Goal: Task Accomplishment & Management: Manage account settings

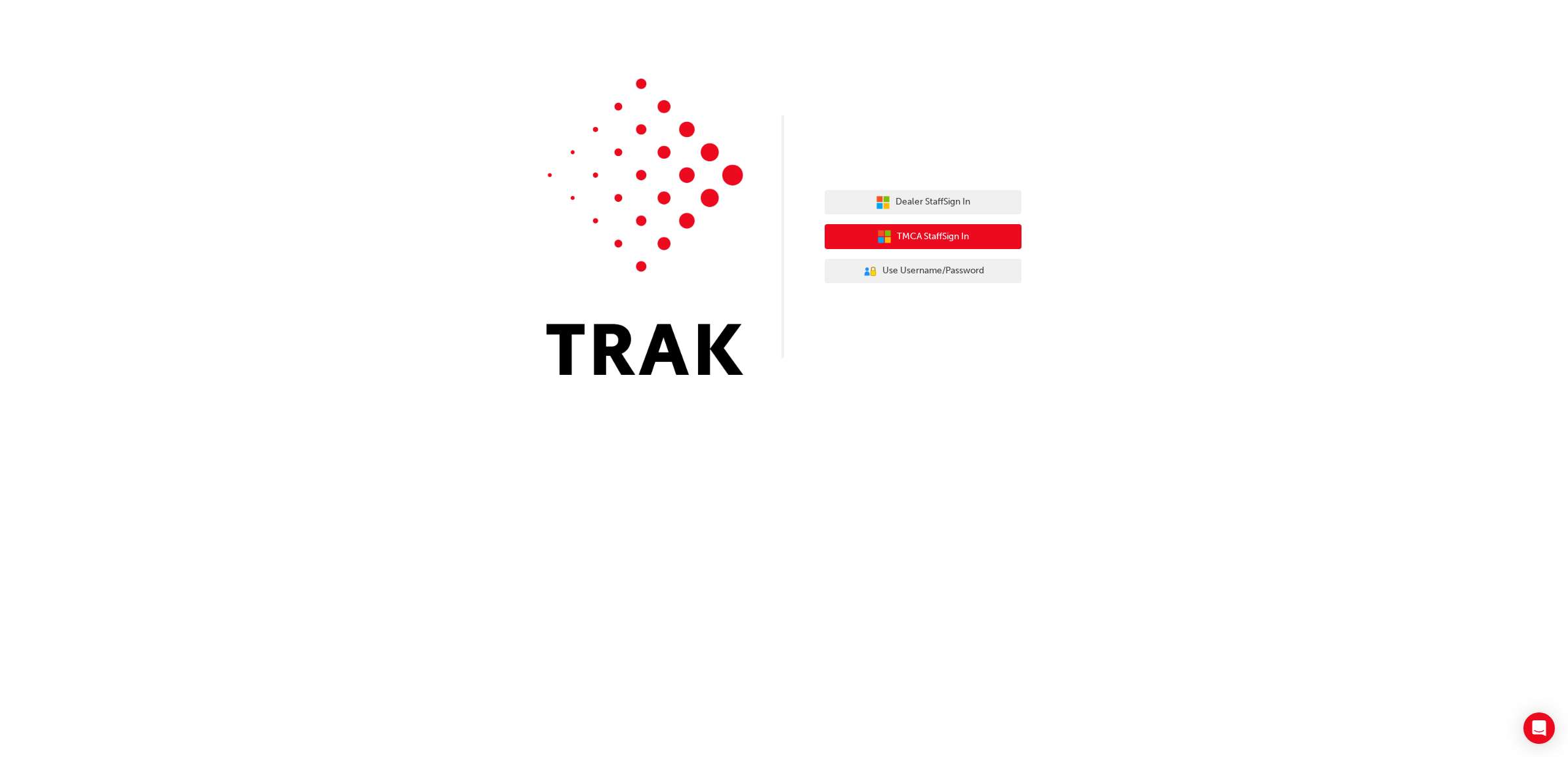
click at [945, 240] on span "TMCA Staff Sign In" at bounding box center [933, 237] width 72 height 15
click at [930, 205] on span "Dealer Staff Sign In" at bounding box center [933, 202] width 75 height 15
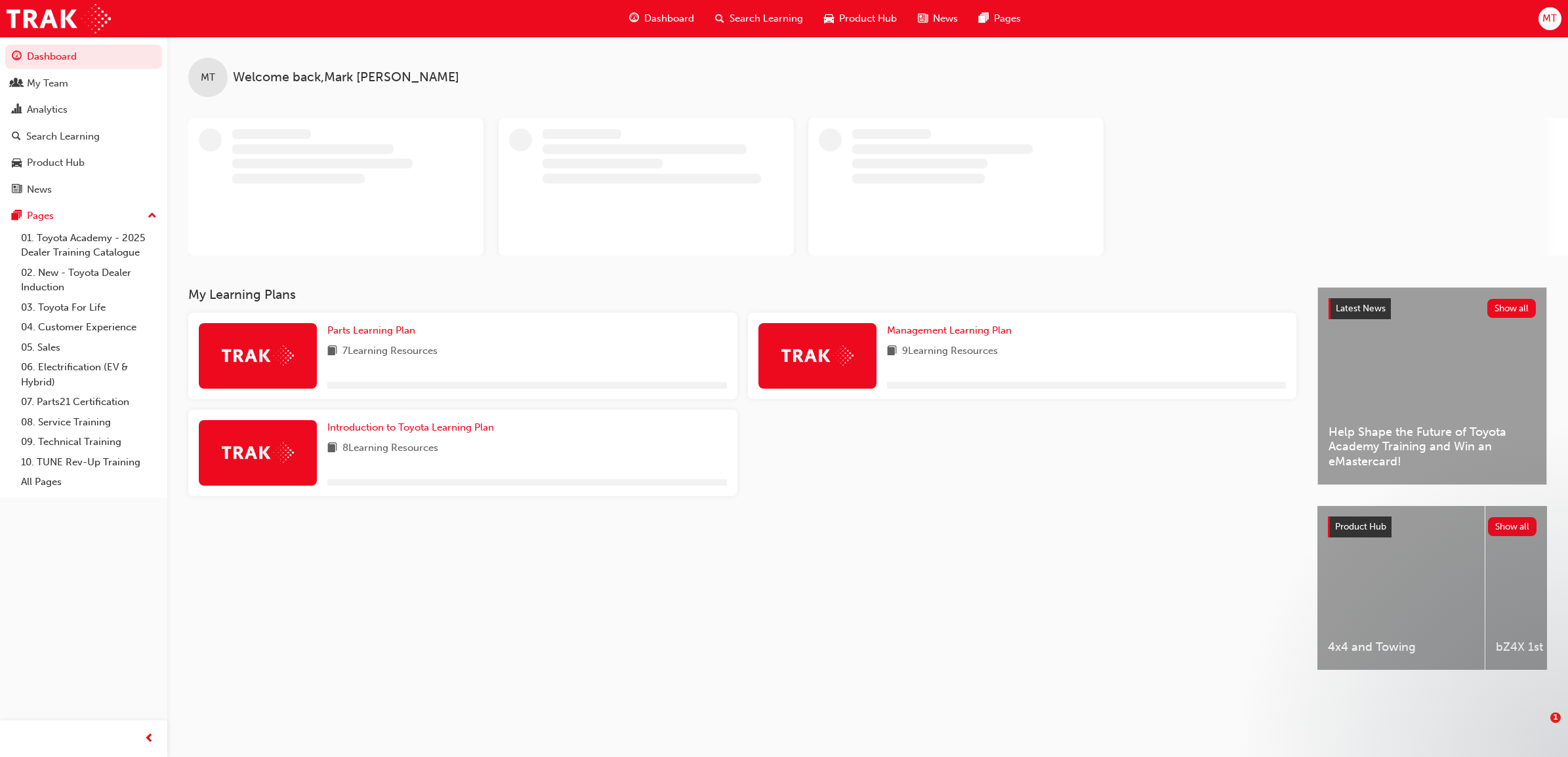
click at [716, 21] on span "search-icon" at bounding box center [719, 19] width 9 height 16
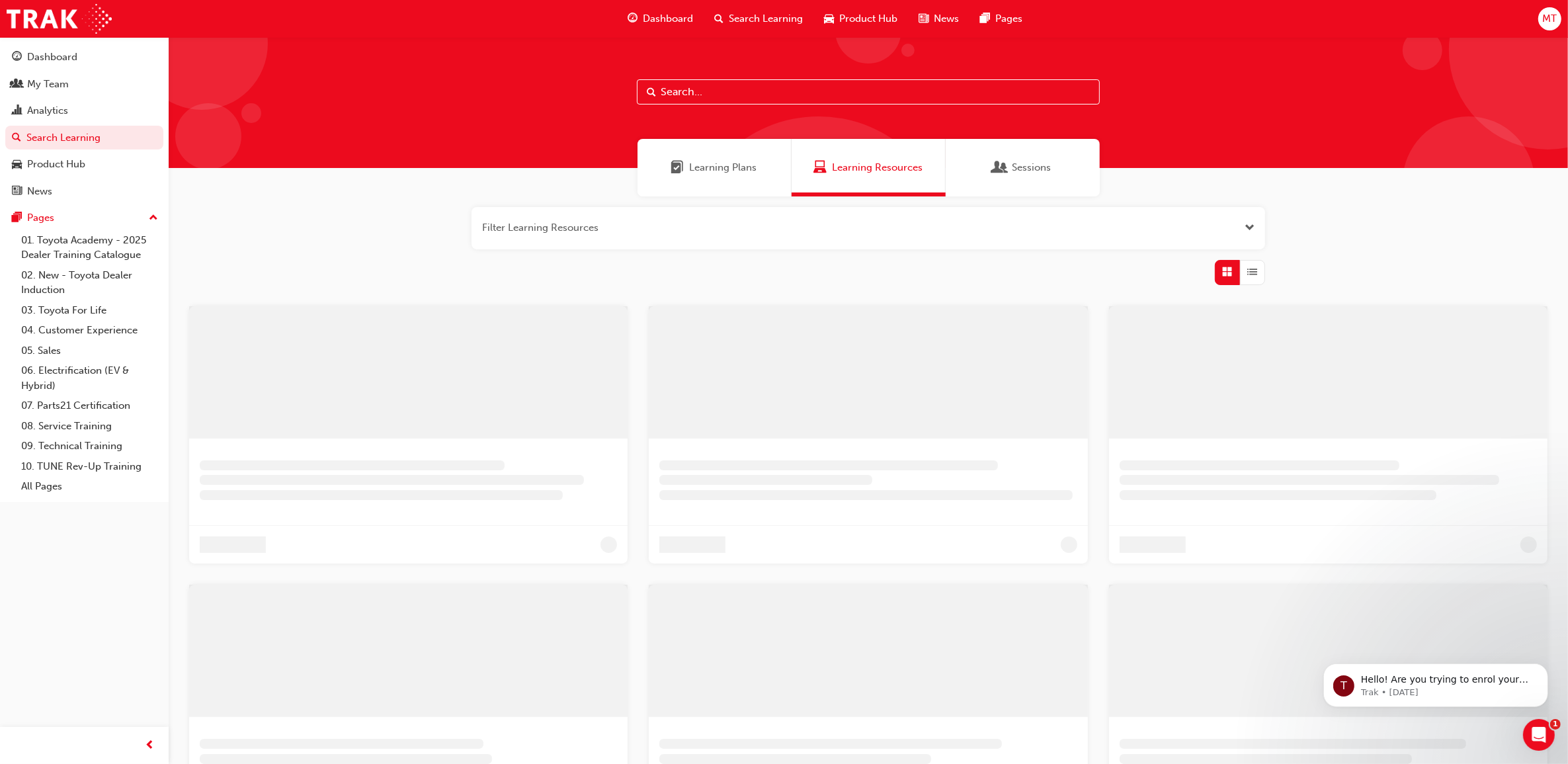
click at [702, 88] on input "text" at bounding box center [868, 91] width 463 height 25
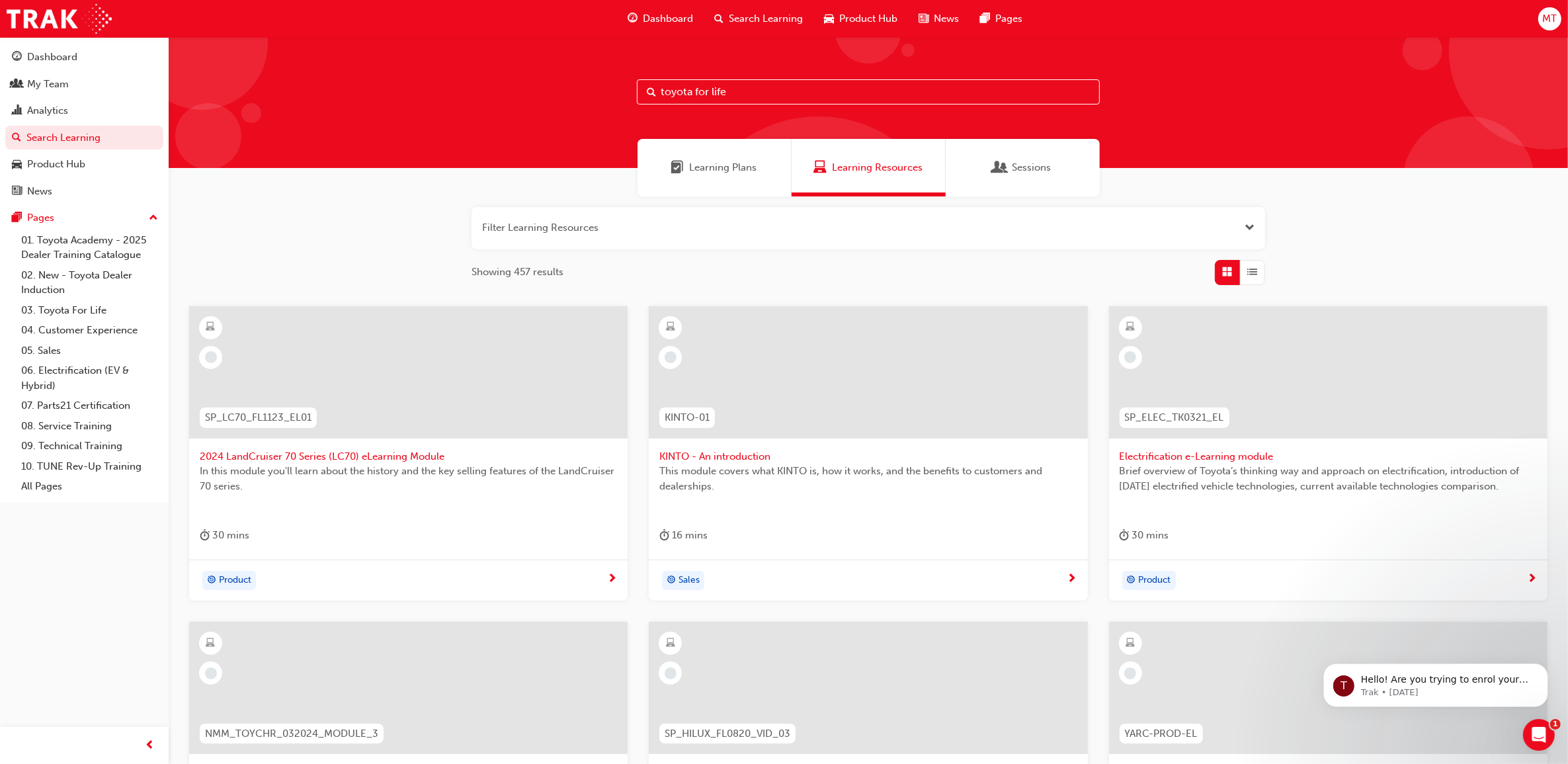
type input "toyota for life"
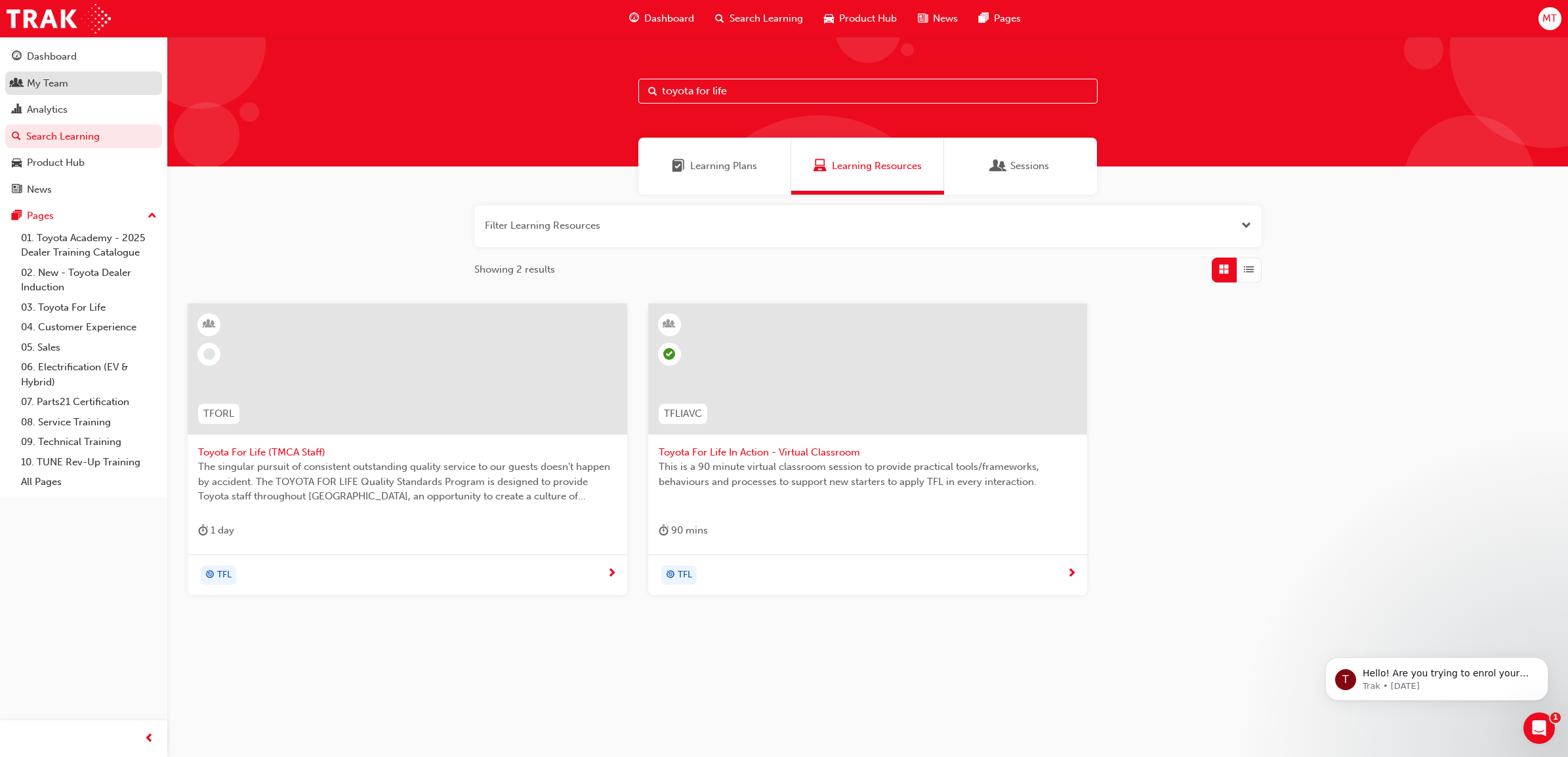
click at [88, 92] on link "My Team" at bounding box center [83, 83] width 157 height 24
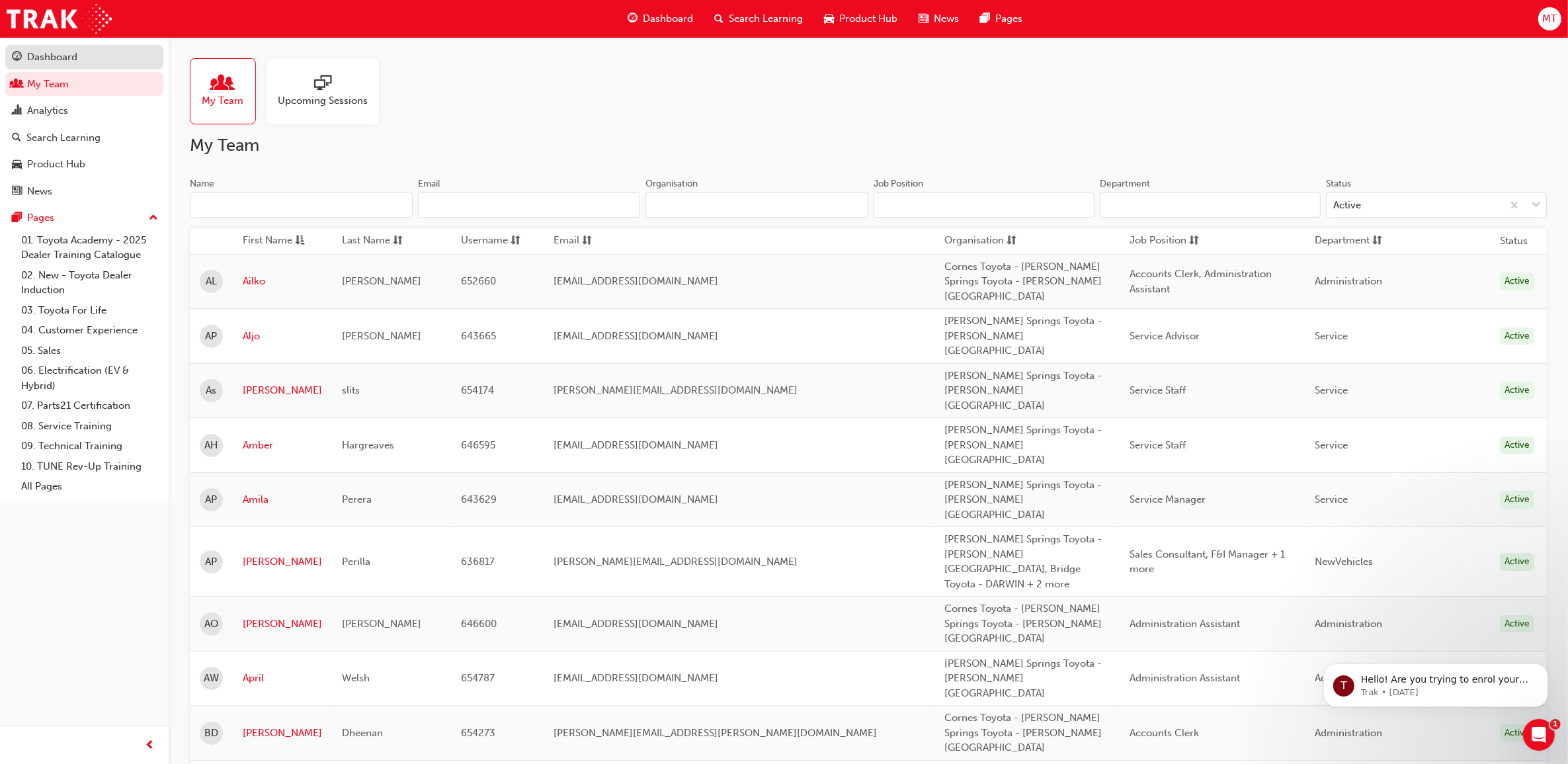
click at [75, 61] on div "Dashboard" at bounding box center [52, 57] width 51 height 15
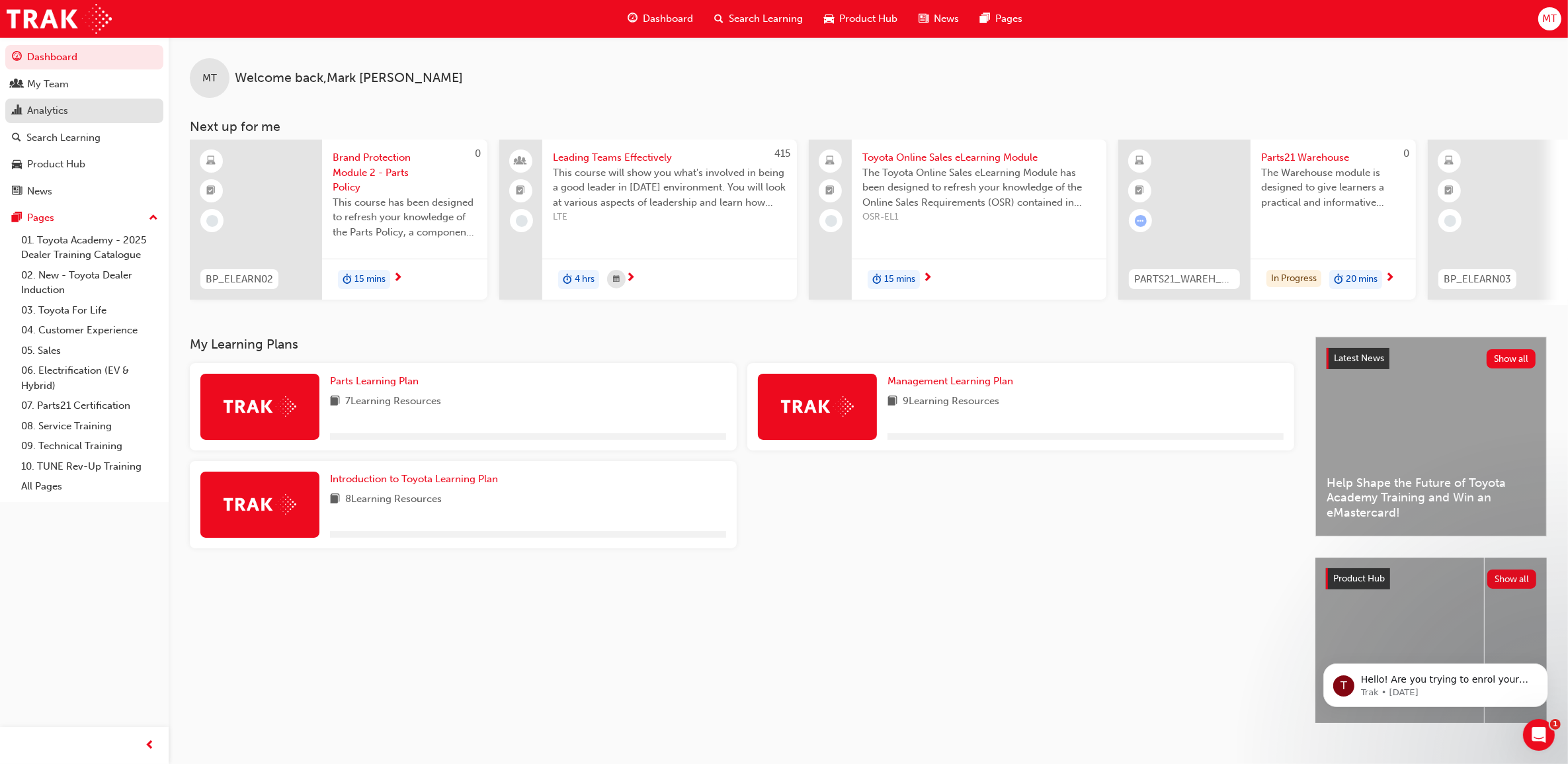
click at [77, 101] on link "Analytics" at bounding box center [84, 110] width 158 height 24
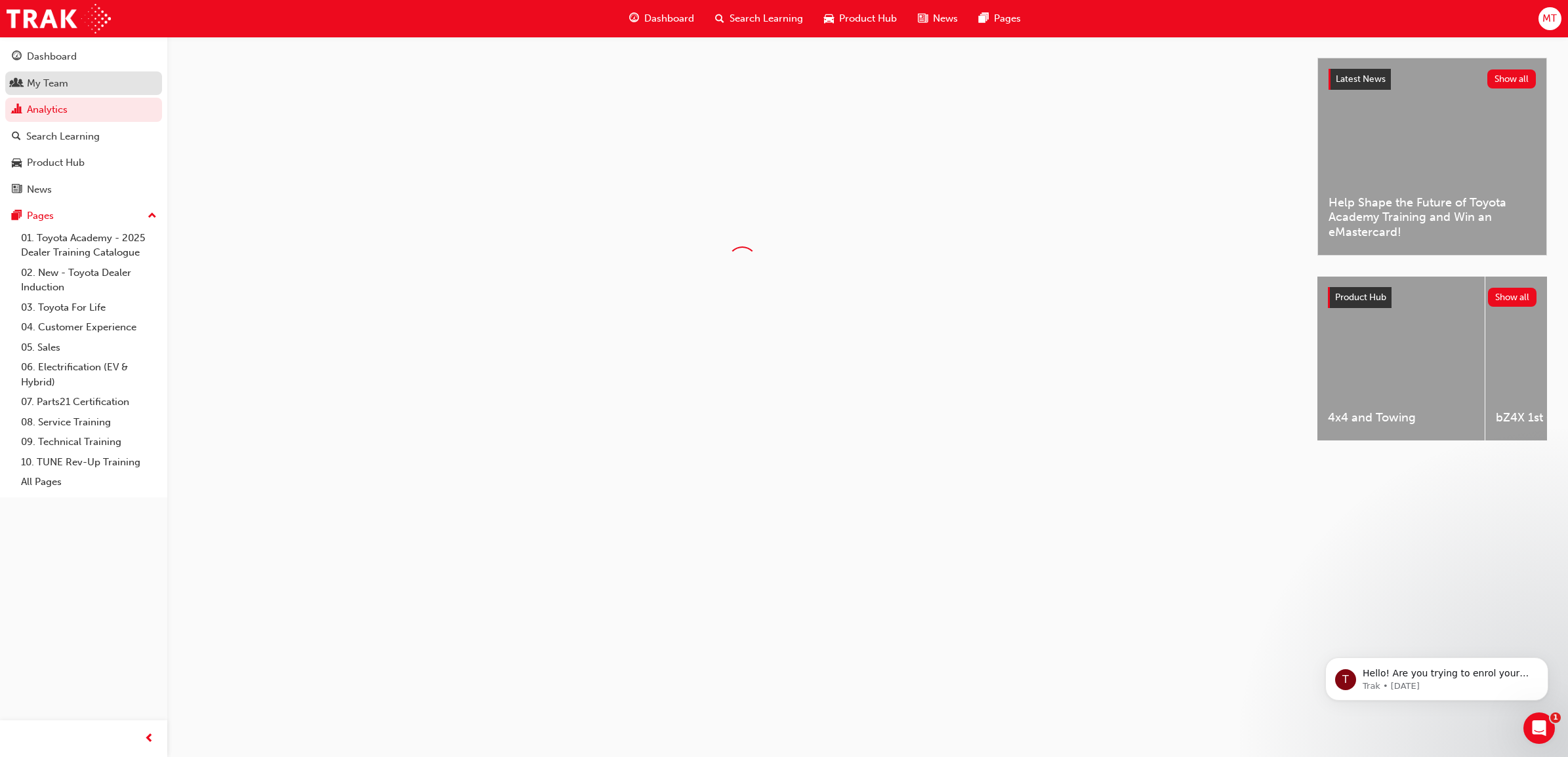
click at [76, 87] on div "My Team" at bounding box center [84, 84] width 144 height 16
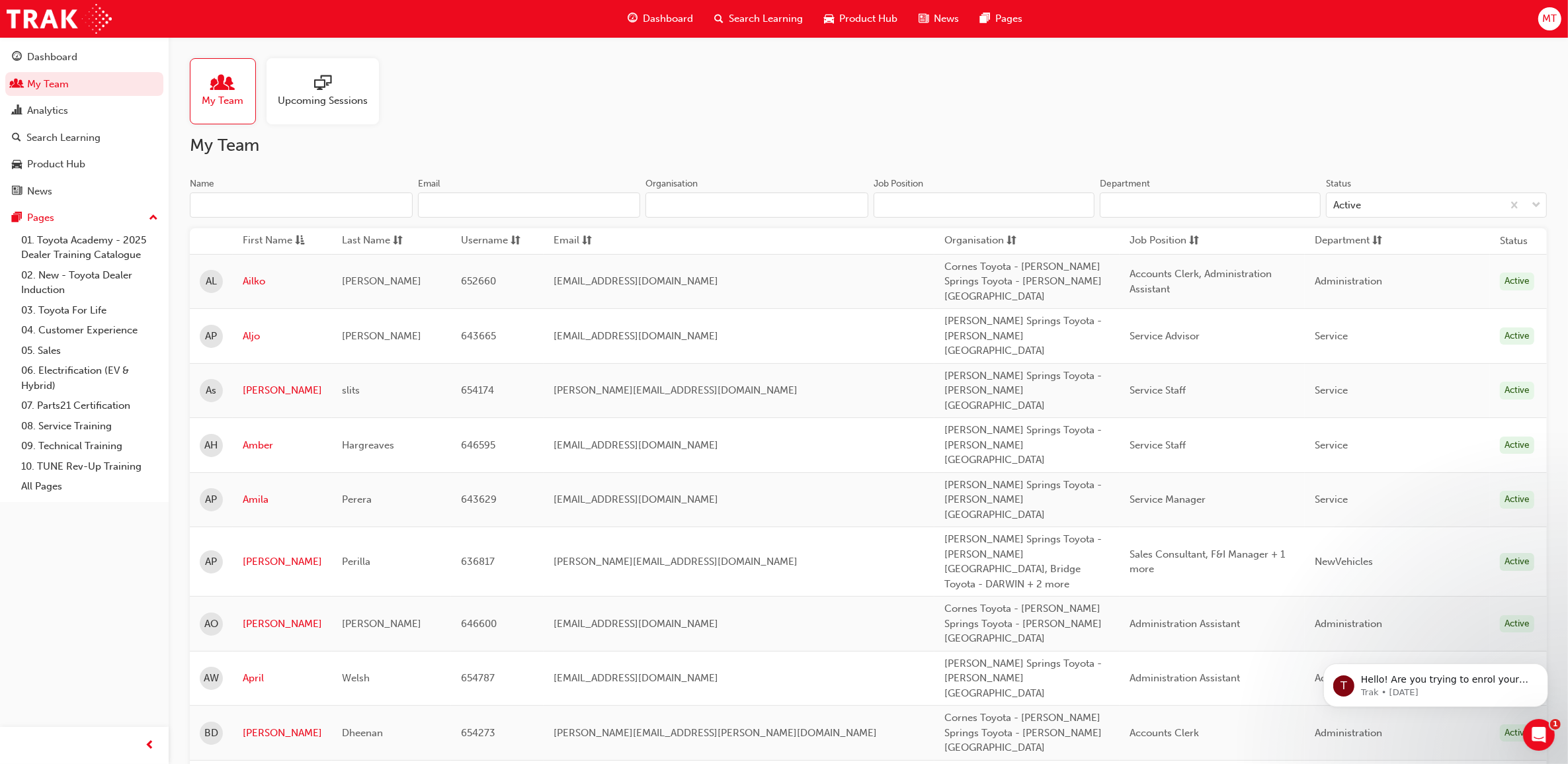
click at [338, 210] on input "Name" at bounding box center [301, 205] width 223 height 25
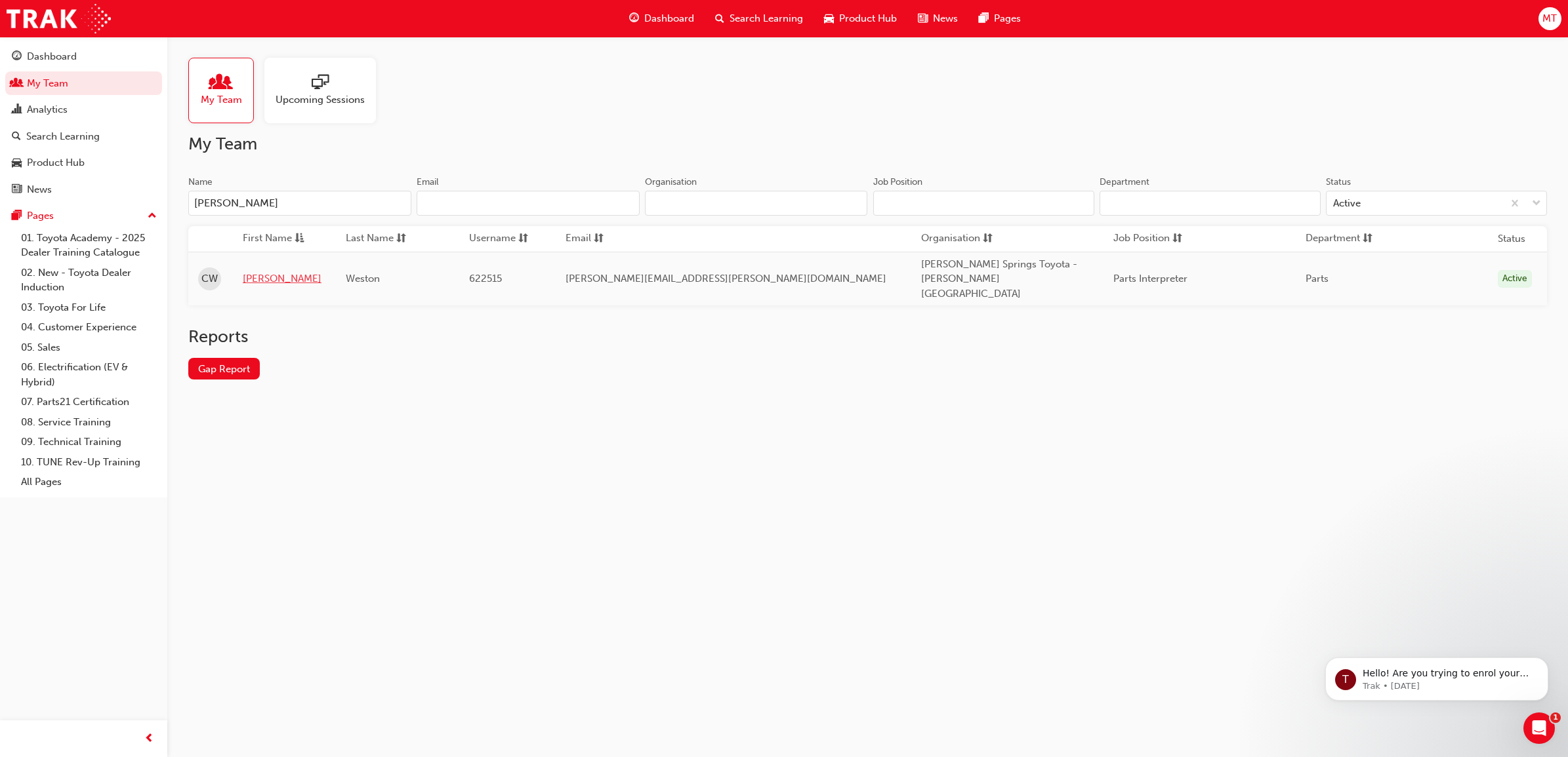
type input "colin"
click at [270, 273] on link "Colin" at bounding box center [284, 279] width 83 height 15
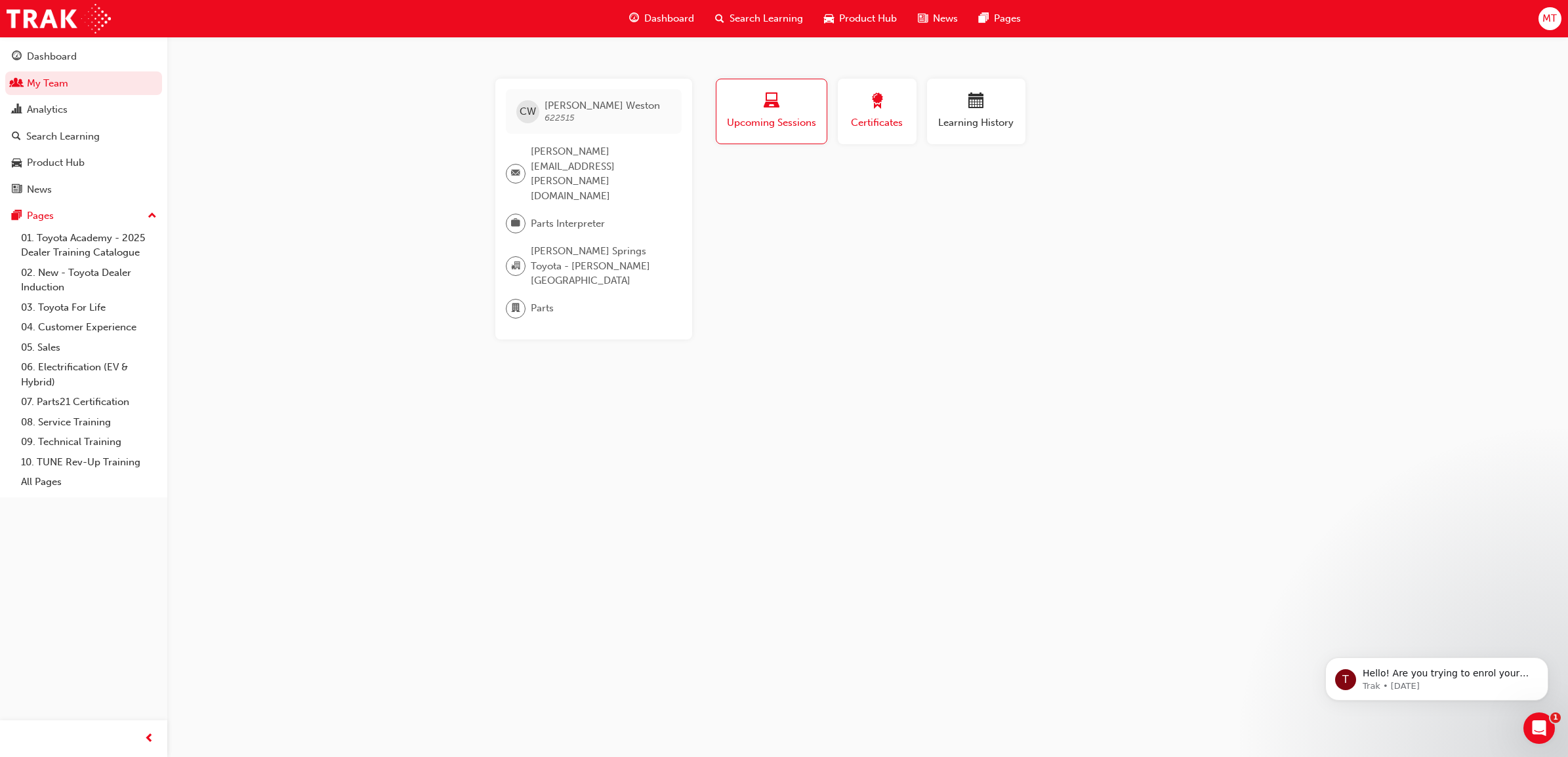
click at [909, 109] on button "Certificates" at bounding box center [877, 112] width 79 height 66
click at [989, 109] on div "button" at bounding box center [975, 103] width 79 height 20
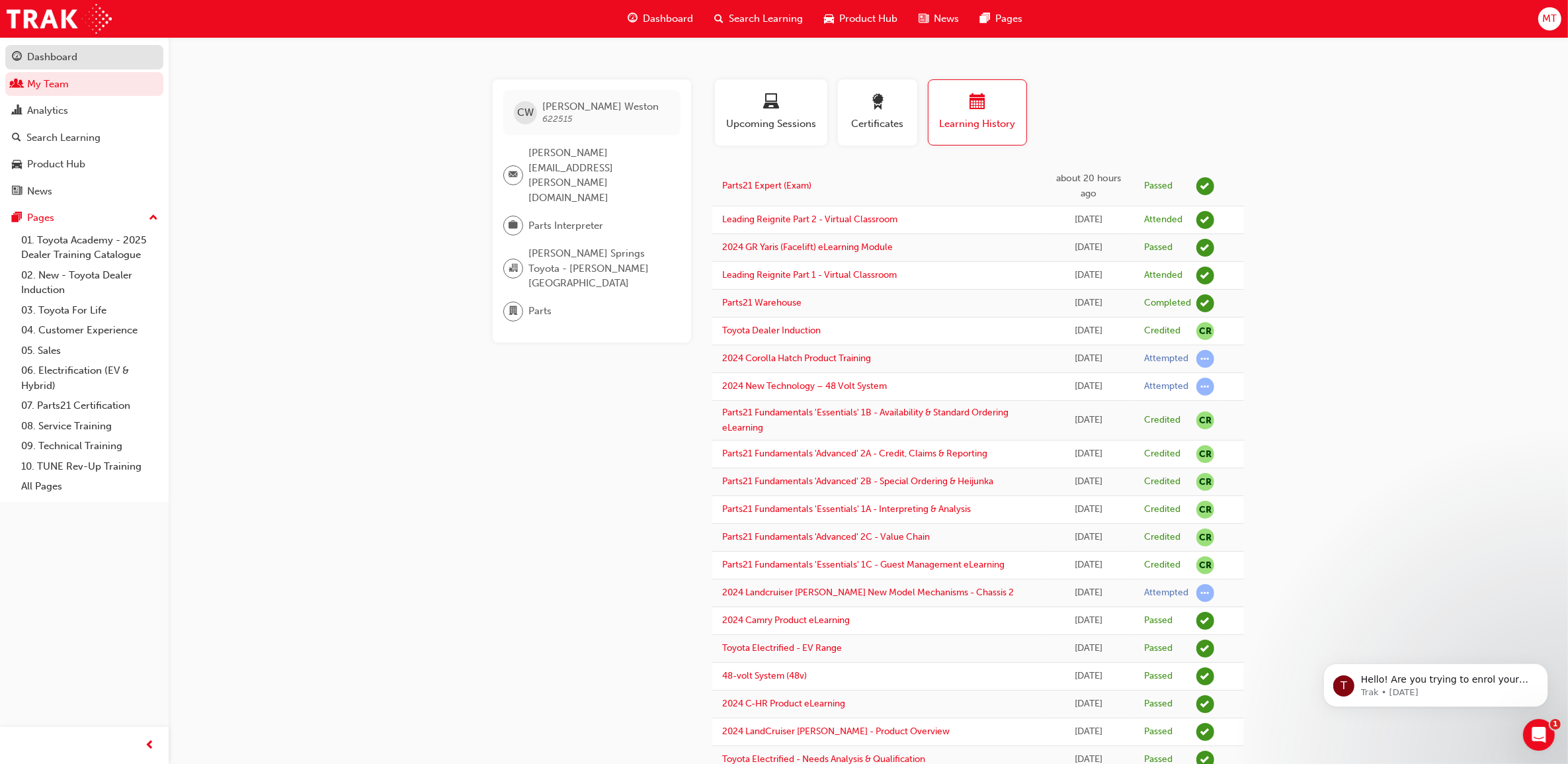
click at [70, 63] on div "Dashboard" at bounding box center [52, 57] width 51 height 15
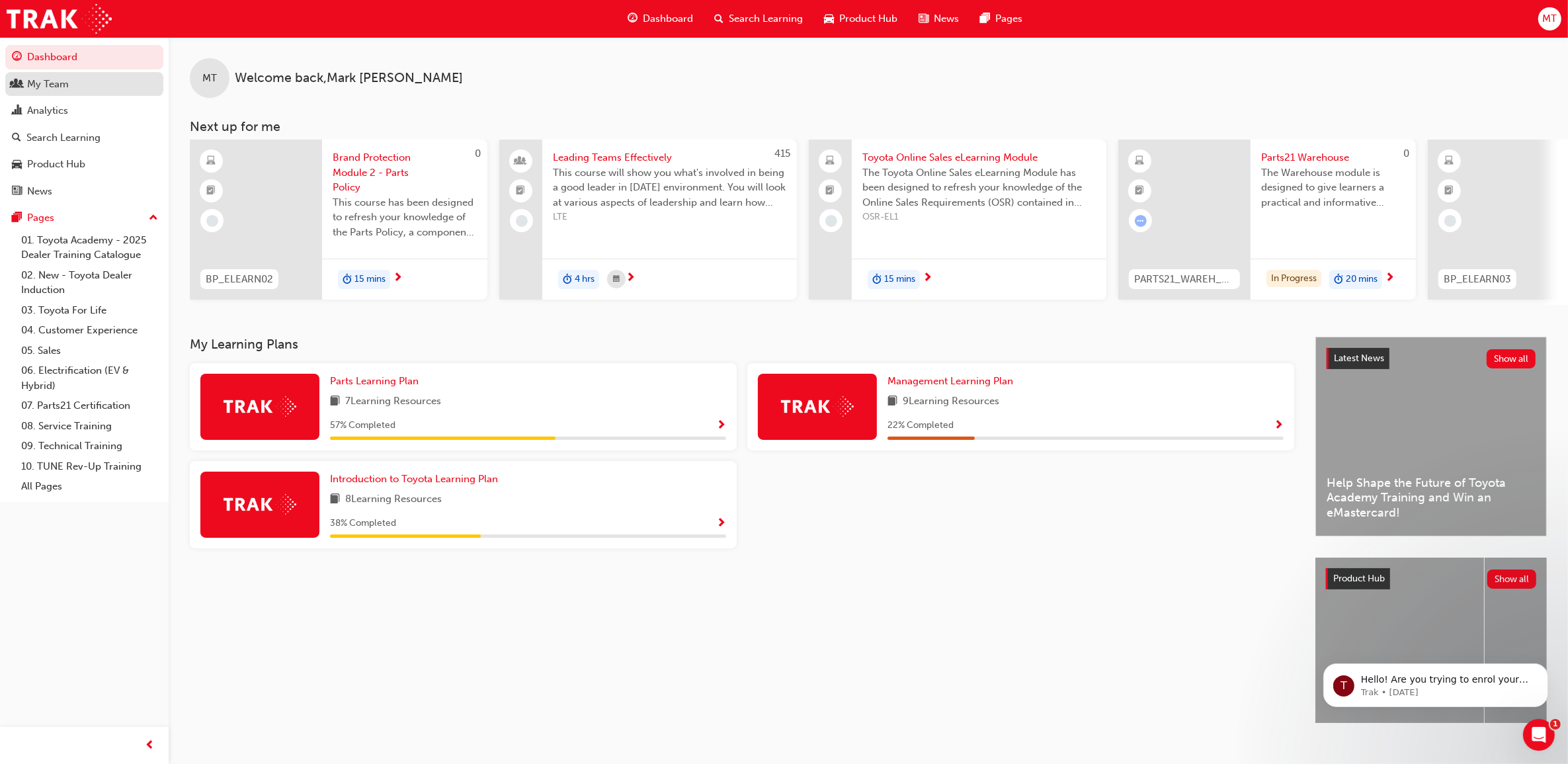
click at [14, 83] on span "people-icon" at bounding box center [17, 85] width 10 height 12
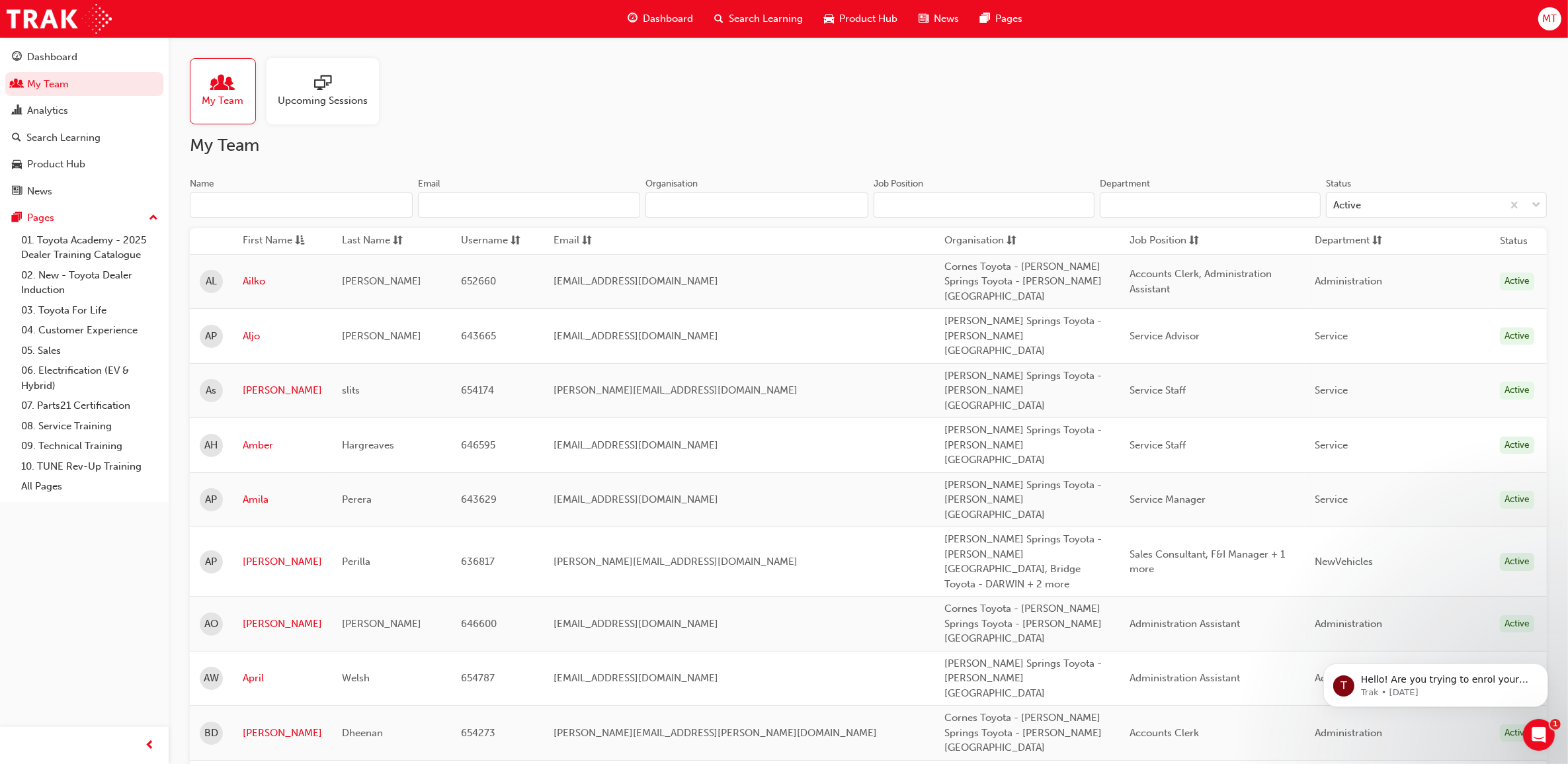
click at [252, 196] on input "Name" at bounding box center [301, 205] width 223 height 25
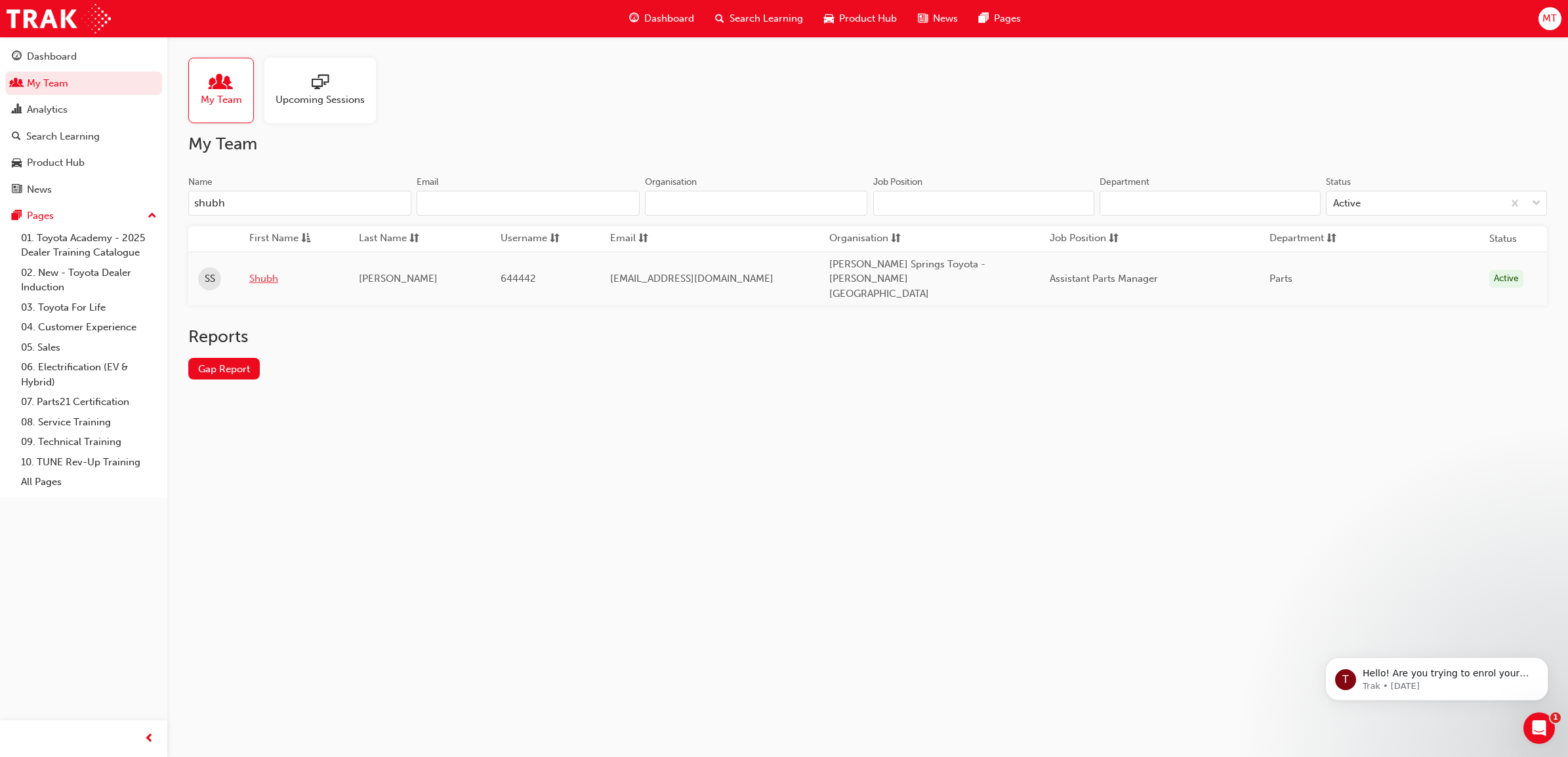
type input "shubh"
click at [272, 272] on link "Shubh" at bounding box center [294, 279] width 91 height 15
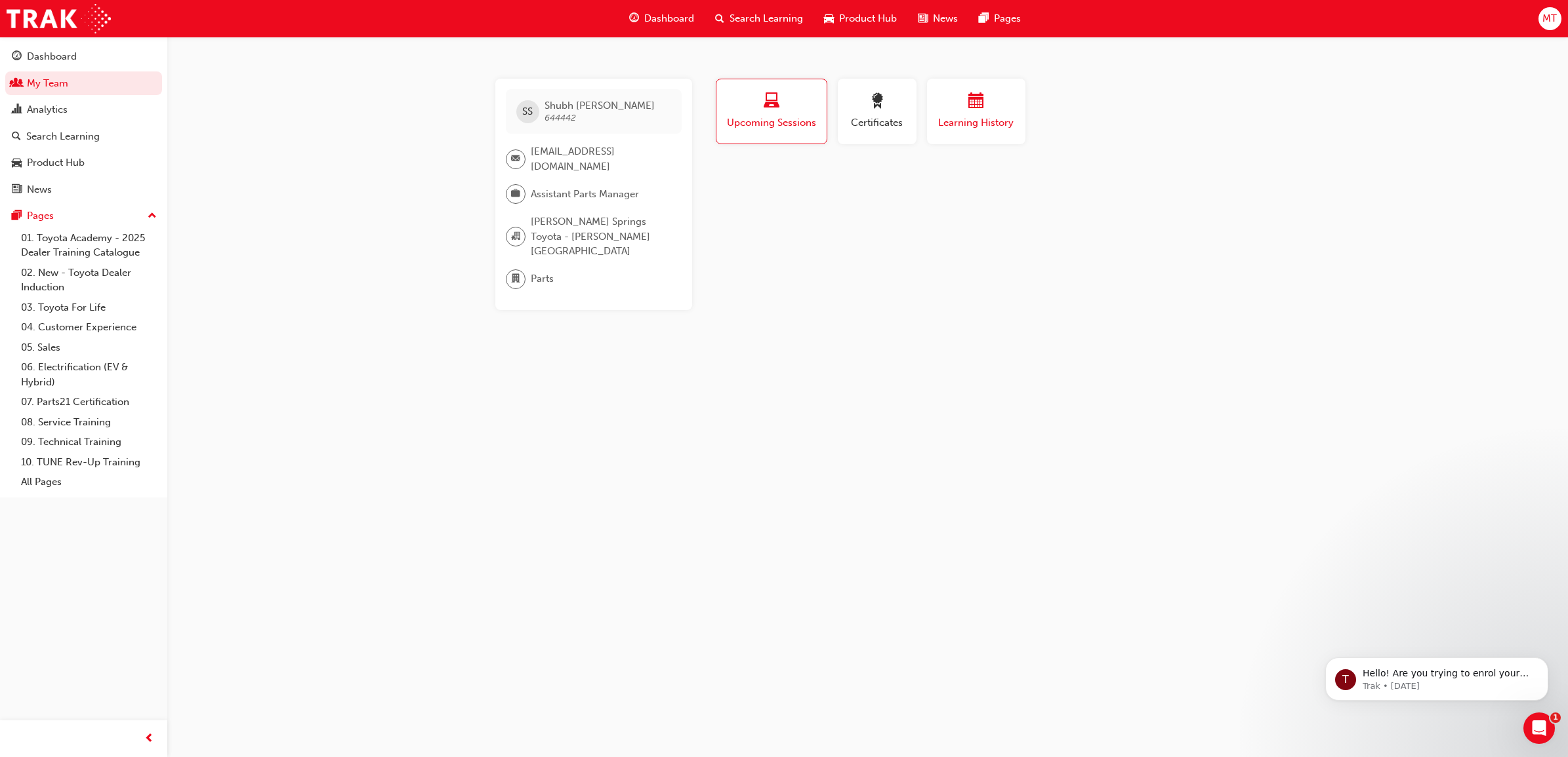
click at [978, 106] on span "calendar-icon" at bounding box center [975, 102] width 16 height 18
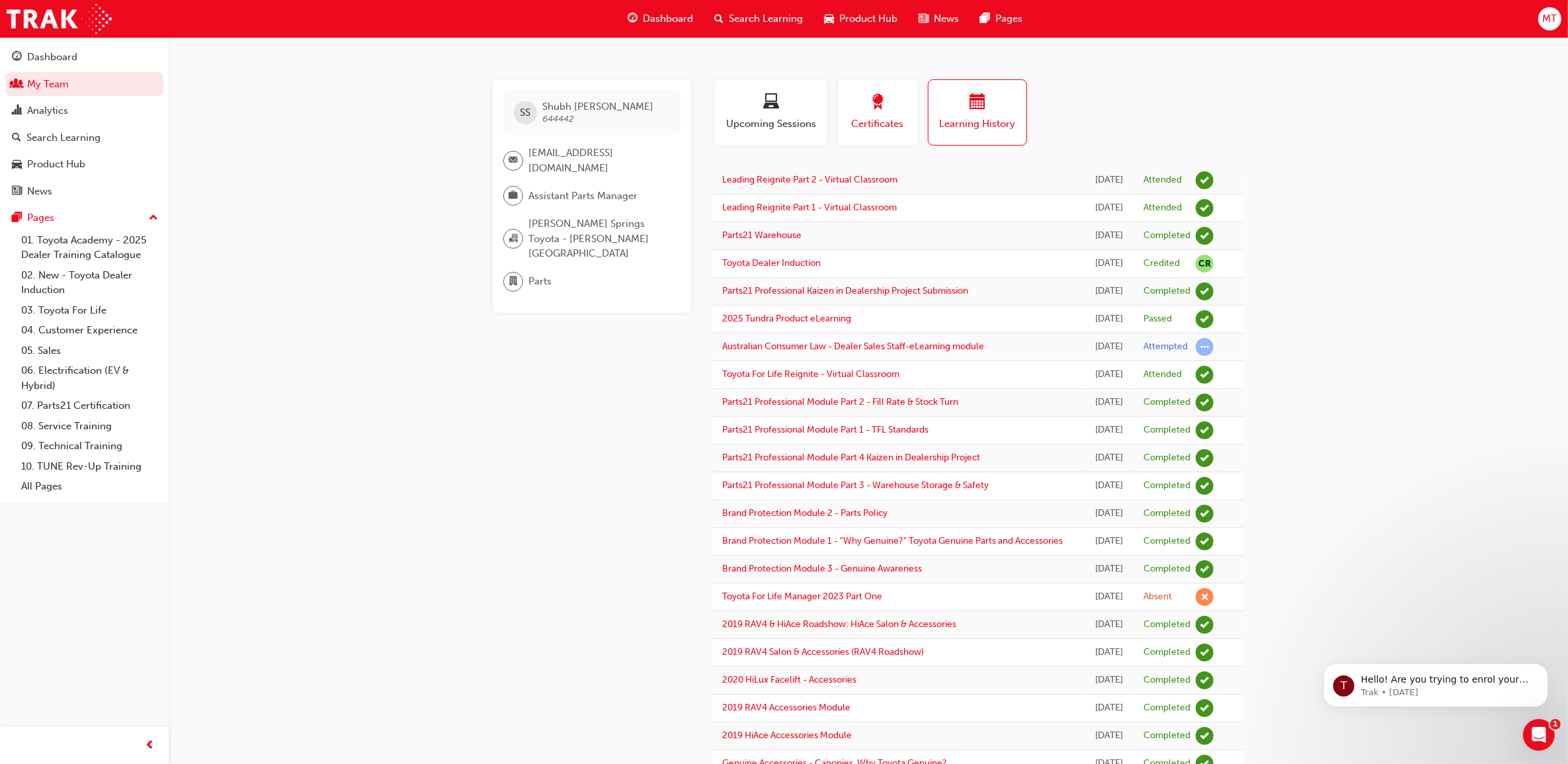
click at [859, 119] on span "Certificates" at bounding box center [878, 124] width 60 height 15
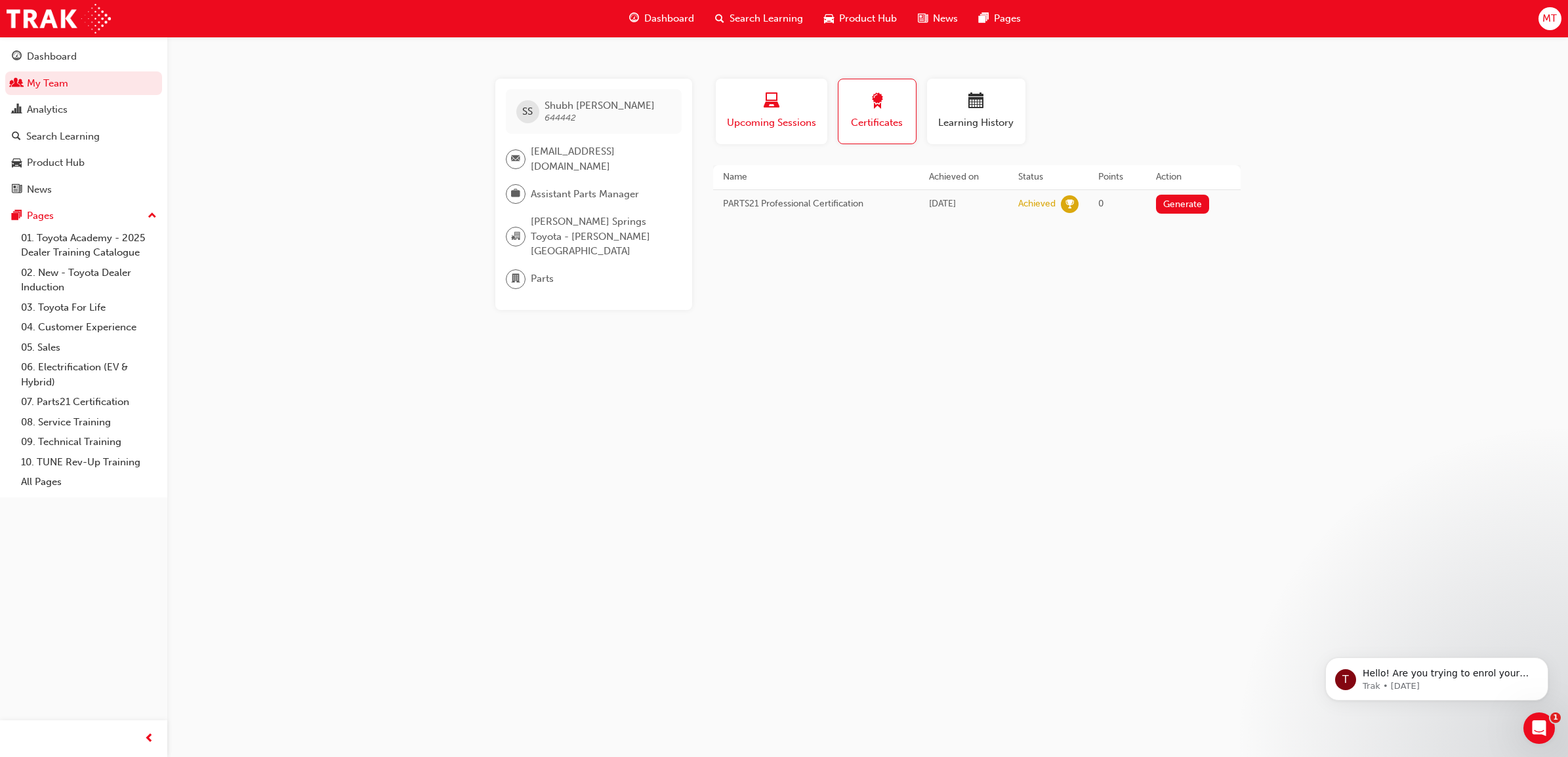
click at [793, 124] on span "Upcoming Sessions" at bounding box center [771, 123] width 92 height 15
